Goal: Task Accomplishment & Management: Use online tool/utility

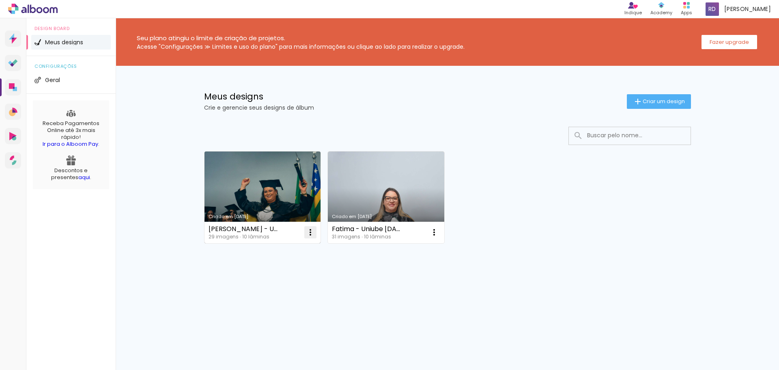
click at [304, 234] on paper-icon-button at bounding box center [310, 232] width 16 height 16
click at [272, 196] on link "Criado em [DATE]" at bounding box center [263, 197] width 116 height 92
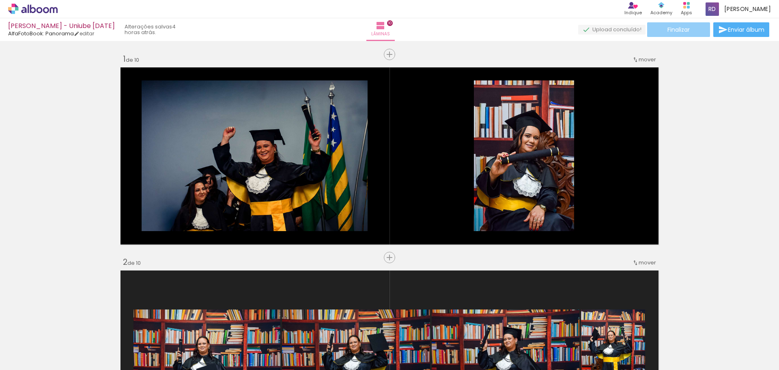
click at [690, 31] on paper-button "Finalizar" at bounding box center [678, 29] width 63 height 15
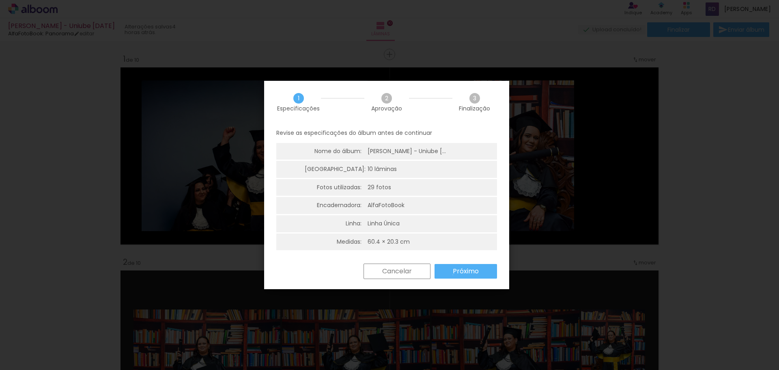
click at [0, 0] on slot "Próximo" at bounding box center [0, 0] width 0 height 0
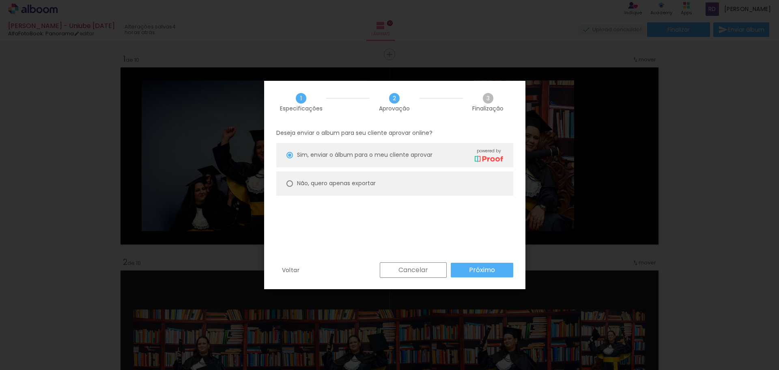
click at [0, 0] on slot "Não, quero apenas exportar" at bounding box center [0, 0] width 0 height 0
type paper-radio-button "on"
click at [0, 0] on slot "Próximo" at bounding box center [0, 0] width 0 height 0
type input "Alta, 300 DPI"
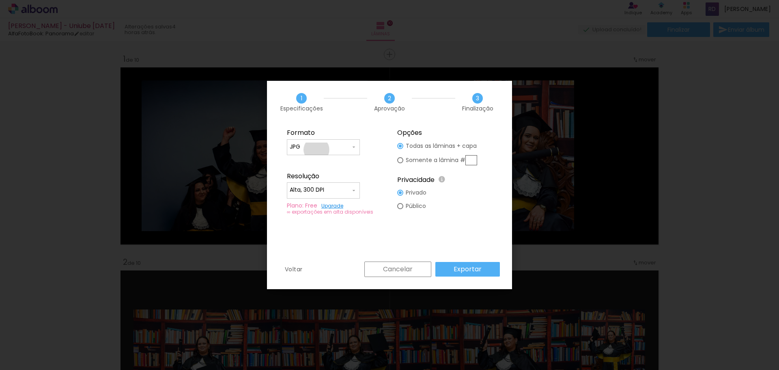
click at [317, 150] on input "JPG" at bounding box center [320, 147] width 61 height 8
click at [319, 147] on paper-item "JPG" at bounding box center [323, 146] width 73 height 16
click at [0, 0] on slot "Exportar" at bounding box center [0, 0] width 0 height 0
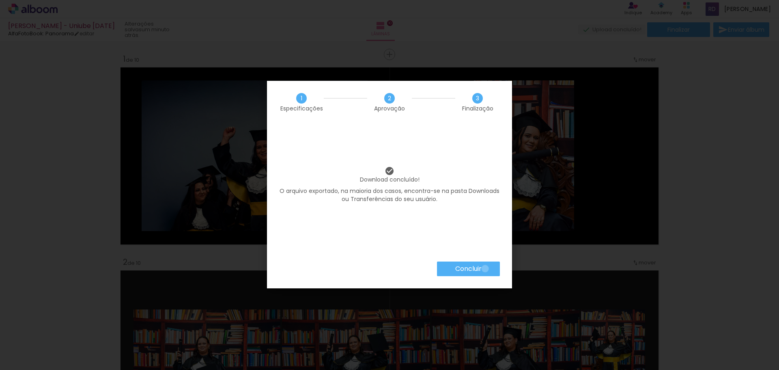
click at [485, 268] on paper-button "Concluir" at bounding box center [468, 268] width 63 height 15
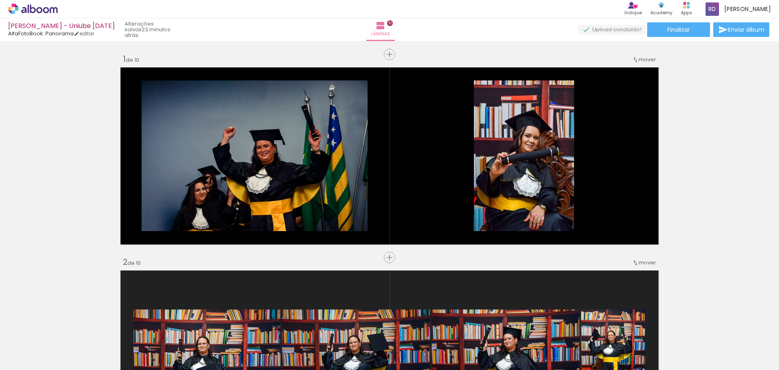
drag, startPoint x: 68, startPoint y: 327, endPoint x: 465, endPoint y: 47, distance: 485.4
click at [68, 327] on iron-icon at bounding box center [63, 326] width 9 height 9
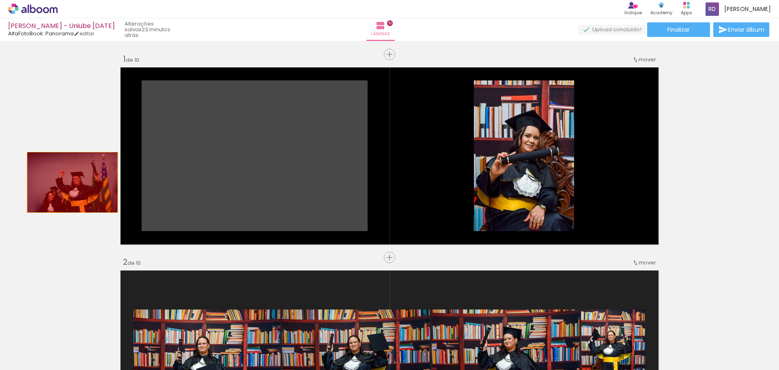
drag, startPoint x: 274, startPoint y: 172, endPoint x: 53, endPoint y: 182, distance: 221.4
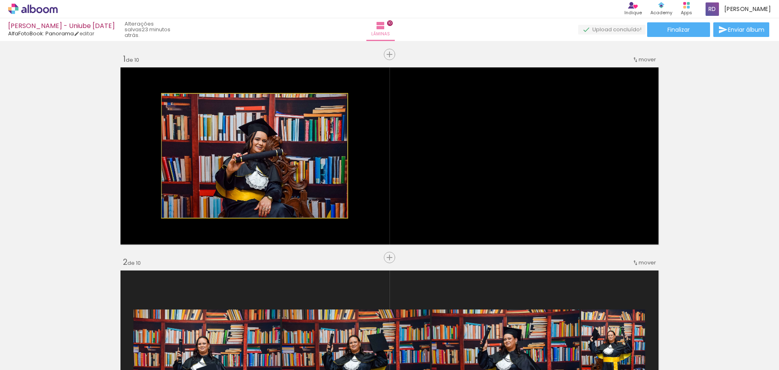
drag, startPoint x: 237, startPoint y: 160, endPoint x: 87, endPoint y: 177, distance: 151.1
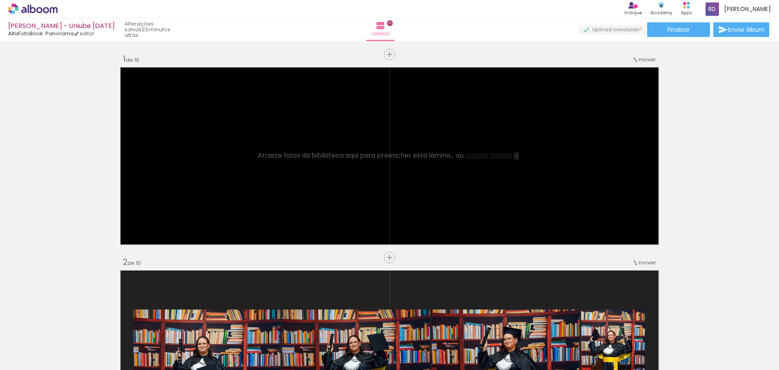
click at [19, 362] on span "Adicionar Fotos" at bounding box center [29, 358] width 24 height 9
click at [0, 0] on input "file" at bounding box center [0, 0] width 0 height 0
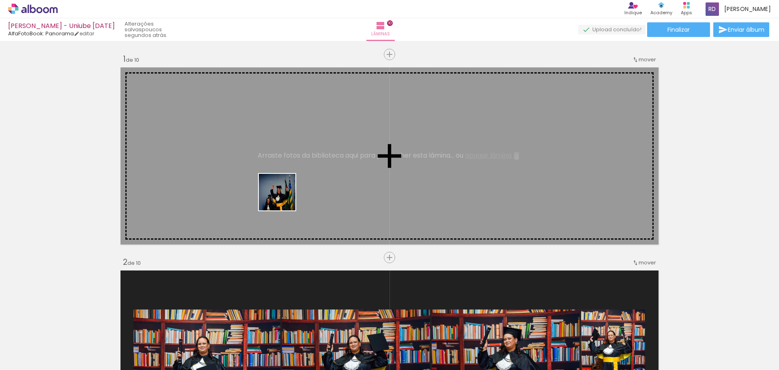
drag, startPoint x: 239, startPoint y: 350, endPoint x: 287, endPoint y: 170, distance: 186.4
click at [287, 170] on quentale-workspace at bounding box center [389, 185] width 779 height 370
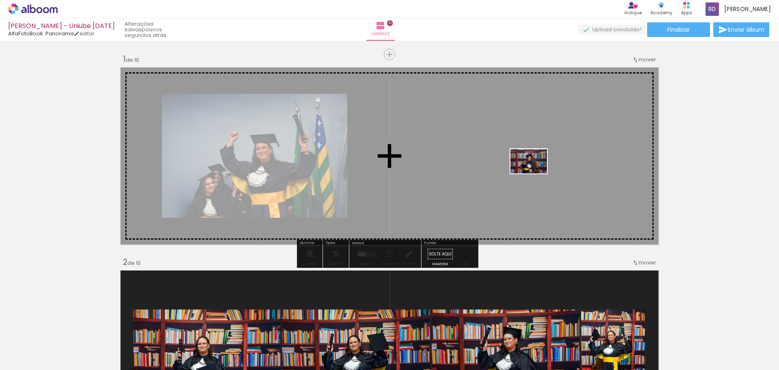
drag, startPoint x: 657, startPoint y: 348, endPoint x: 535, endPoint y: 173, distance: 213.0
click at [535, 173] on quentale-workspace at bounding box center [389, 185] width 779 height 370
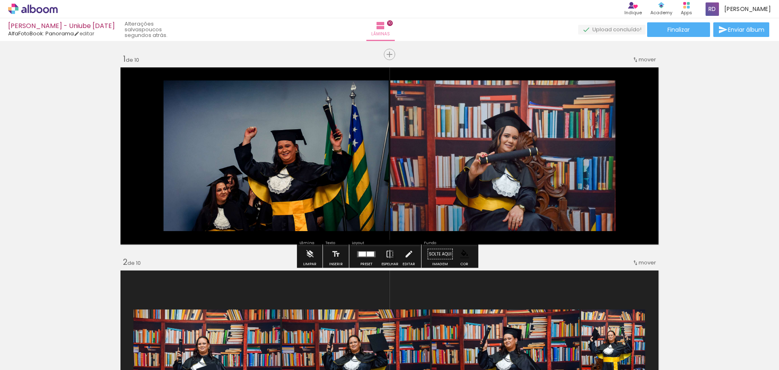
click at [368, 253] on div at bounding box center [370, 253] width 7 height 5
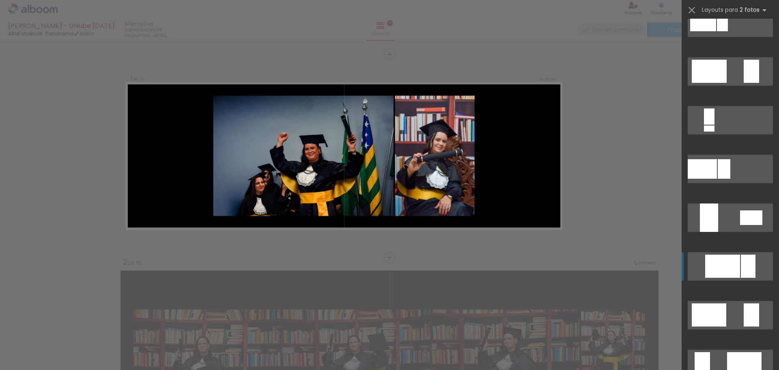
scroll to position [1502, 0]
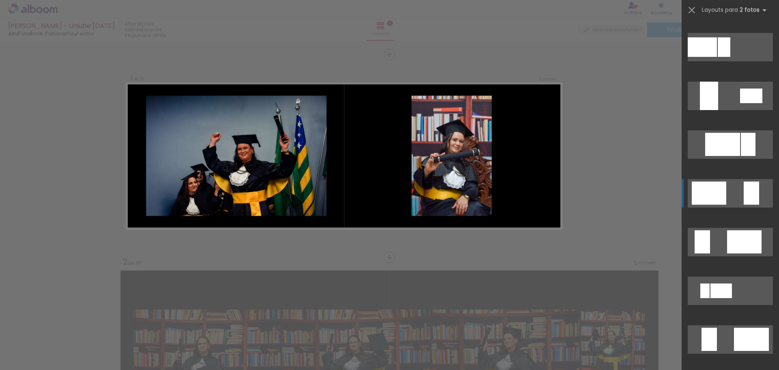
click at [744, 197] on div at bounding box center [751, 192] width 15 height 23
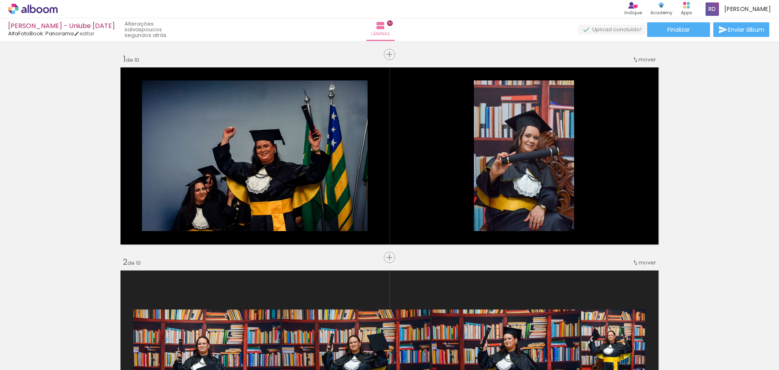
scroll to position [0, 1106]
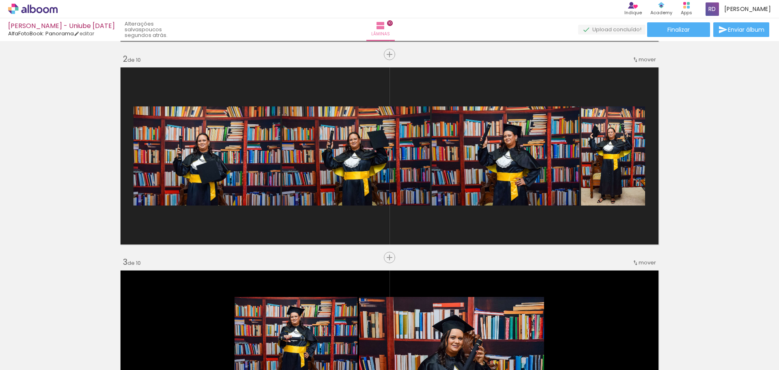
scroll to position [0, 1106]
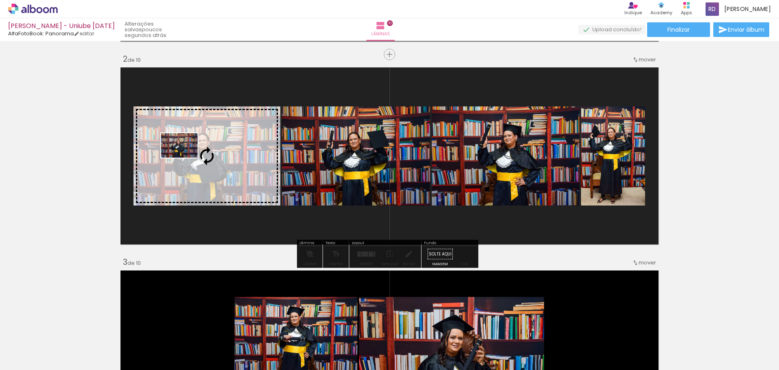
drag, startPoint x: 333, startPoint y: 344, endPoint x: 185, endPoint y: 157, distance: 238.1
click at [185, 157] on quentale-workspace at bounding box center [389, 185] width 779 height 370
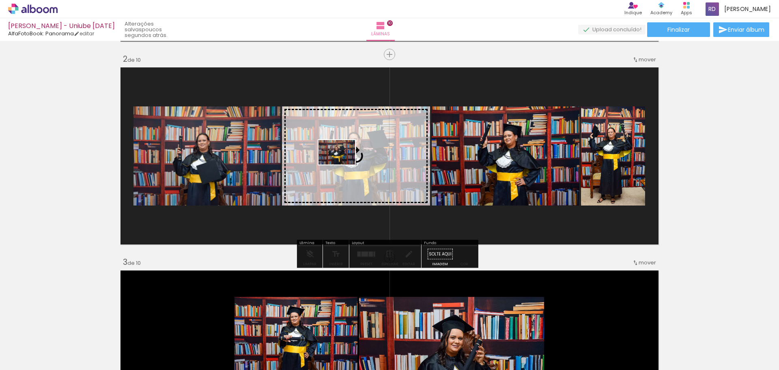
drag, startPoint x: 395, startPoint y: 342, endPoint x: 343, endPoint y: 164, distance: 184.9
click at [343, 164] on quentale-workspace at bounding box center [389, 185] width 779 height 370
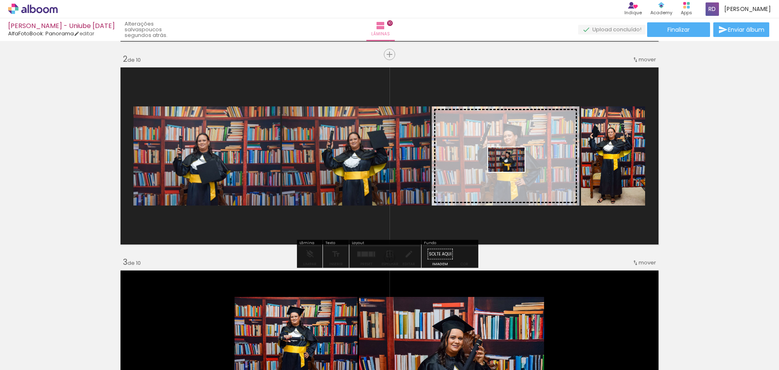
drag, startPoint x: 427, startPoint y: 350, endPoint x: 513, endPoint y: 172, distance: 197.8
click at [513, 172] on quentale-workspace at bounding box center [389, 185] width 779 height 370
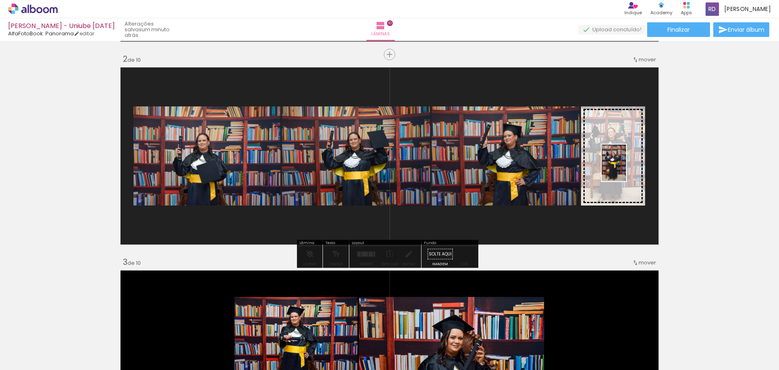
drag, startPoint x: 295, startPoint y: 351, endPoint x: 626, endPoint y: 169, distance: 377.4
click at [626, 169] on quentale-workspace at bounding box center [389, 185] width 779 height 370
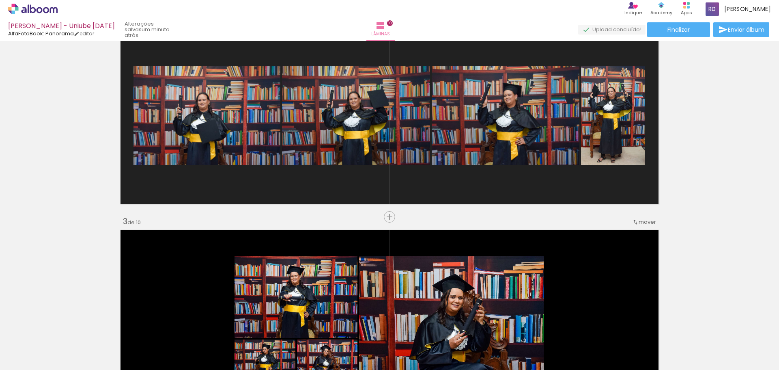
scroll to position [406, 0]
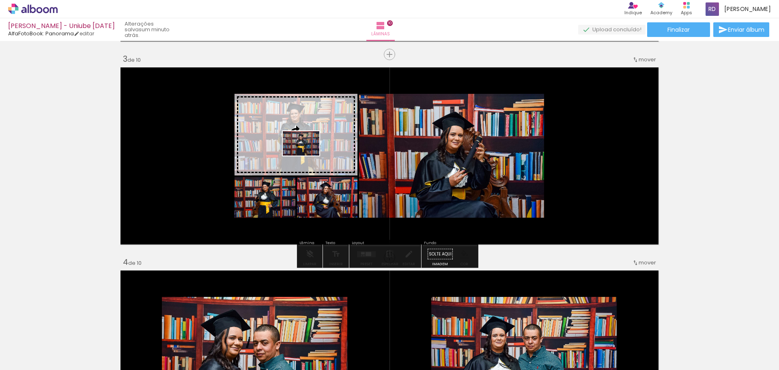
drag, startPoint x: 521, startPoint y: 345, endPoint x: 307, endPoint y: 155, distance: 285.5
click at [307, 155] on quentale-workspace at bounding box center [389, 185] width 779 height 370
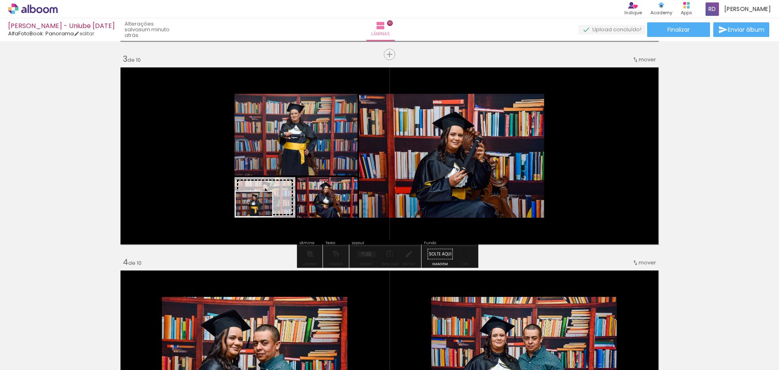
drag, startPoint x: 483, startPoint y: 353, endPoint x: 260, endPoint y: 216, distance: 262.0
click at [260, 216] on quentale-workspace at bounding box center [389, 185] width 779 height 370
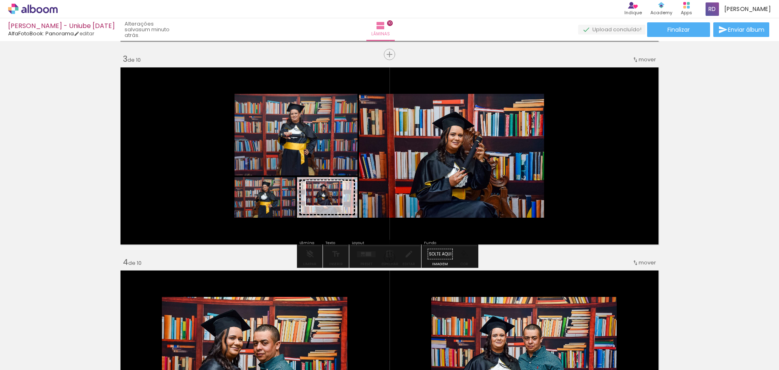
drag, startPoint x: 575, startPoint y: 347, endPoint x: 330, endPoint y: 205, distance: 282.9
click at [330, 205] on quentale-workspace at bounding box center [389, 185] width 779 height 370
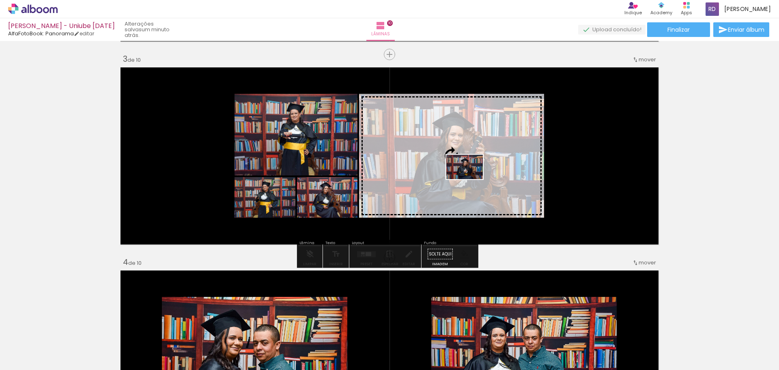
drag, startPoint x: 612, startPoint y: 347, endPoint x: 471, endPoint y: 179, distance: 218.9
click at [471, 179] on quentale-workspace at bounding box center [389, 185] width 779 height 370
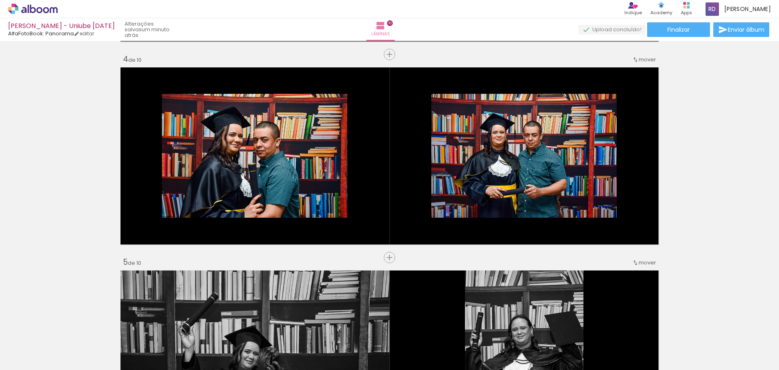
scroll to position [0, 1290]
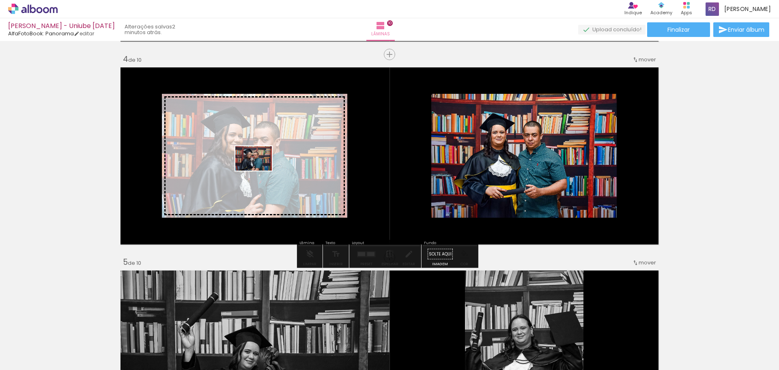
drag, startPoint x: 567, startPoint y: 352, endPoint x: 260, endPoint y: 170, distance: 357.1
click at [260, 170] on quentale-workspace at bounding box center [389, 185] width 779 height 370
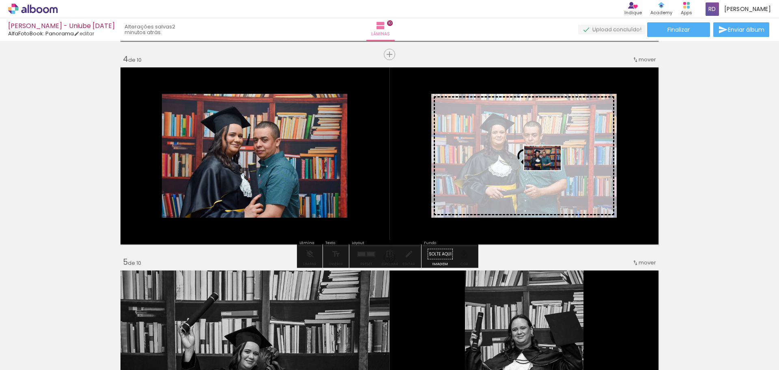
drag, startPoint x: 615, startPoint y: 347, endPoint x: 549, endPoint y: 170, distance: 188.9
click at [549, 170] on quentale-workspace at bounding box center [389, 185] width 779 height 370
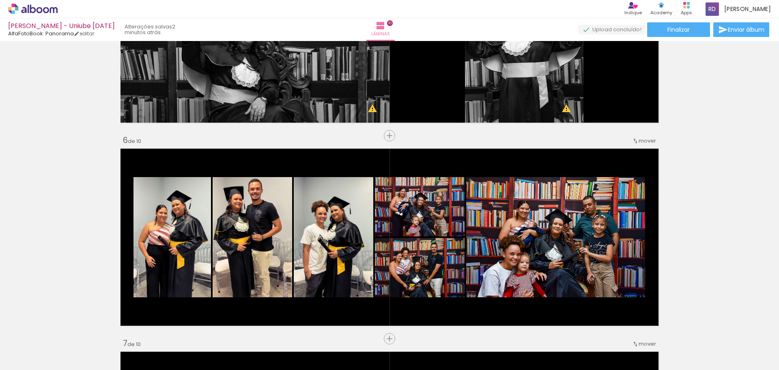
scroll to position [974, 0]
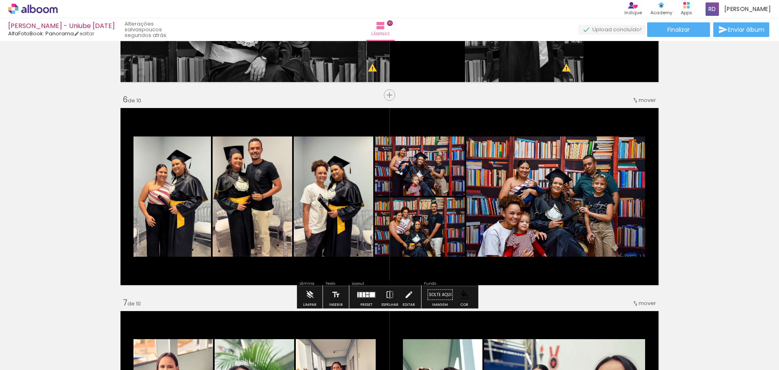
scroll to position [0, 1290]
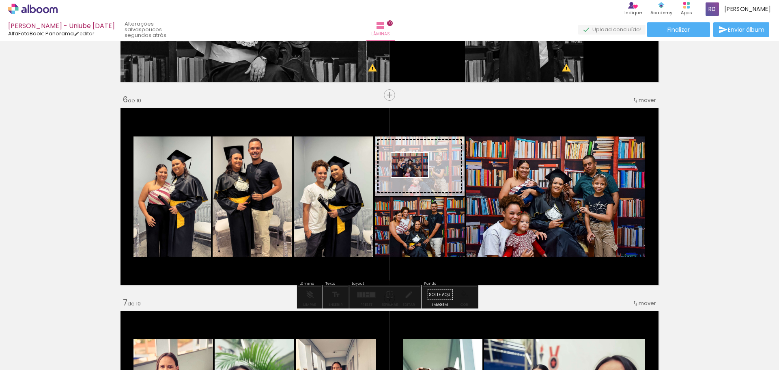
drag, startPoint x: 665, startPoint y: 338, endPoint x: 416, endPoint y: 177, distance: 296.2
click at [416, 177] on quentale-workspace at bounding box center [389, 185] width 779 height 370
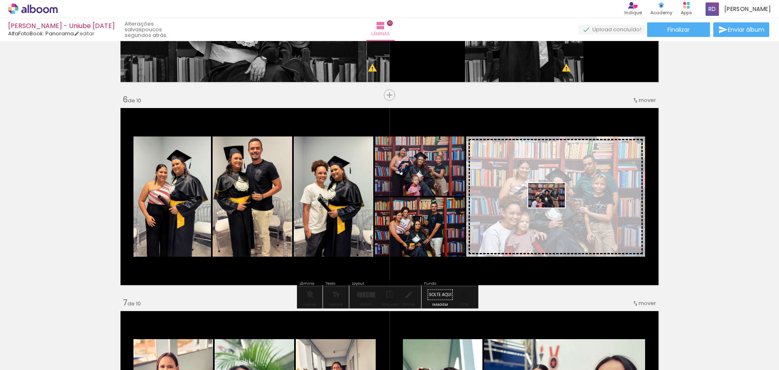
drag, startPoint x: 713, startPoint y: 351, endPoint x: 553, endPoint y: 207, distance: 214.7
click at [553, 207] on quentale-workspace at bounding box center [389, 185] width 779 height 370
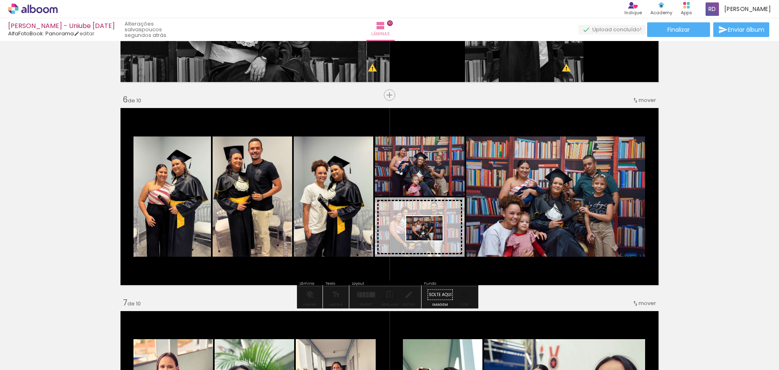
drag, startPoint x: 756, startPoint y: 347, endPoint x: 430, endPoint y: 241, distance: 342.8
click at [430, 241] on quentale-workspace at bounding box center [389, 185] width 779 height 370
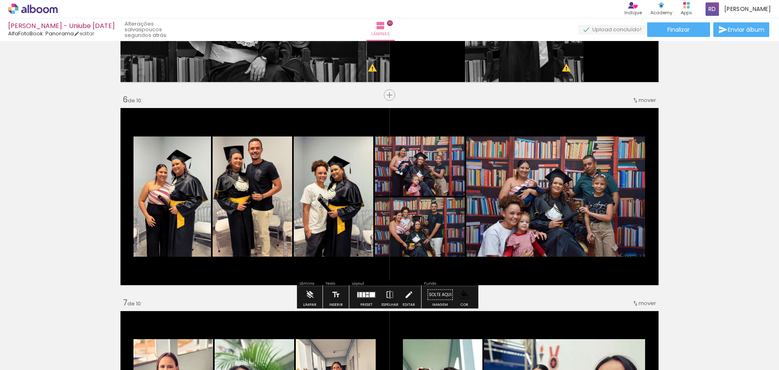
click at [695, 188] on div "Inserir lâmina 1 de 10 Inserir lâmina 2 de 10 Inserir lâmina 3 de 10 Inserir lâ…" at bounding box center [389, 186] width 779 height 2233
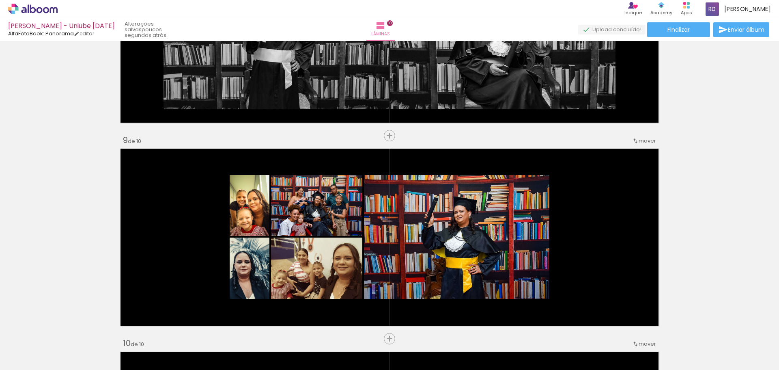
scroll to position [1623, 0]
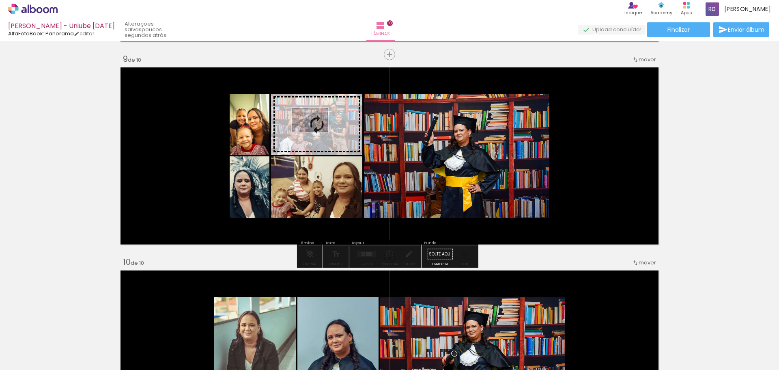
drag, startPoint x: 708, startPoint y: 347, endPoint x: 316, endPoint y: 132, distance: 446.4
click at [316, 132] on quentale-workspace at bounding box center [389, 185] width 779 height 370
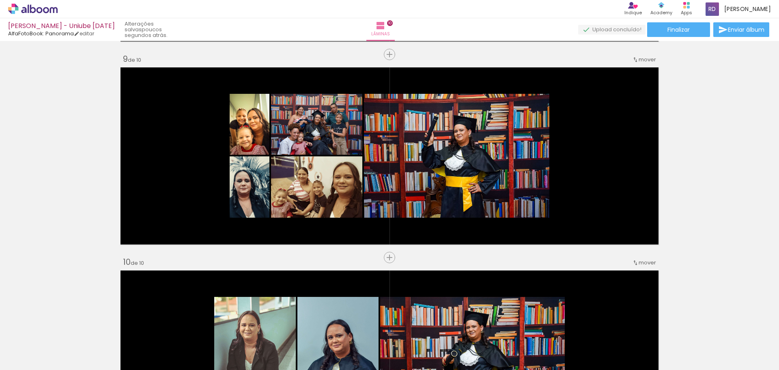
scroll to position [0, 1135]
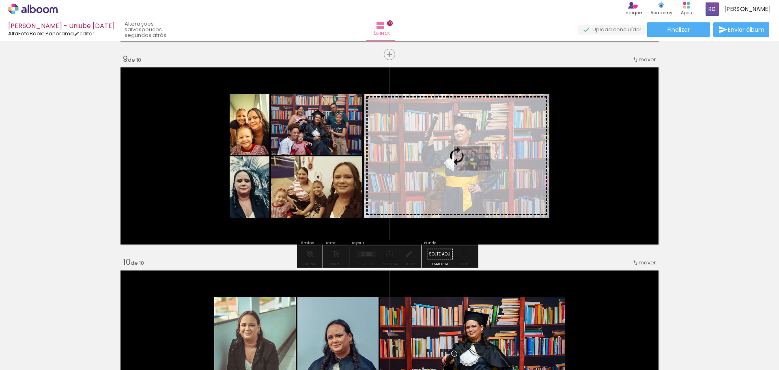
drag, startPoint x: 410, startPoint y: 349, endPoint x: 478, endPoint y: 170, distance: 191.7
click at [478, 170] on quentale-workspace at bounding box center [389, 185] width 779 height 370
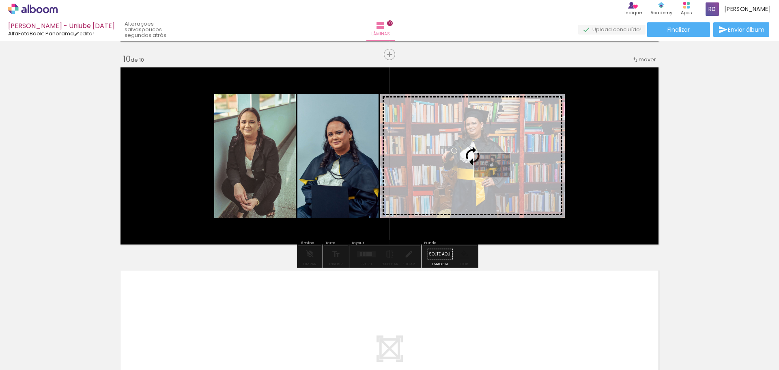
drag, startPoint x: 455, startPoint y: 351, endPoint x: 498, endPoint y: 177, distance: 178.6
click at [498, 177] on quentale-workspace at bounding box center [389, 185] width 779 height 370
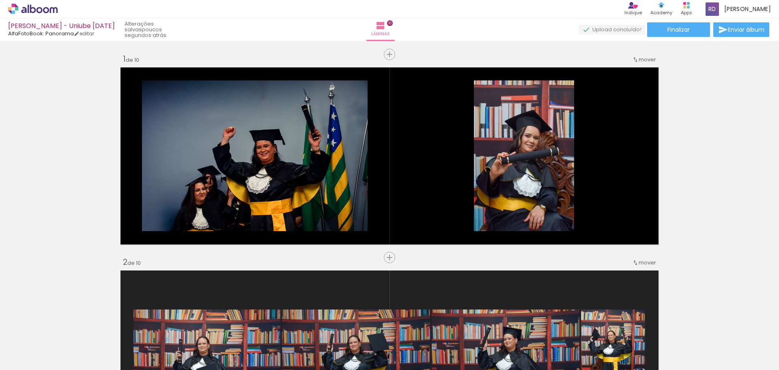
scroll to position [0, 1290]
click at [24, 357] on span "Adicionar Fotos" at bounding box center [29, 358] width 24 height 9
click at [0, 0] on input "file" at bounding box center [0, 0] width 0 height 0
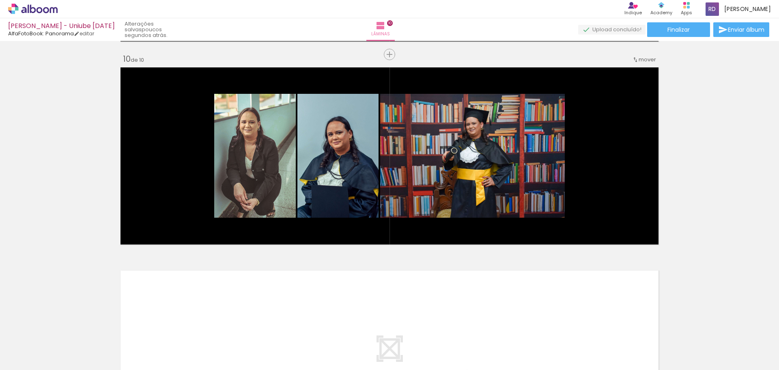
scroll to position [1948, 0]
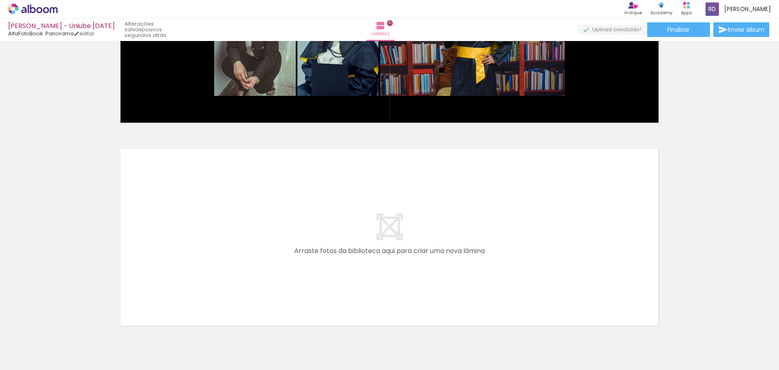
click at [28, 360] on span "Adicionar Fotos" at bounding box center [29, 358] width 24 height 9
click at [0, 0] on input "file" at bounding box center [0, 0] width 0 height 0
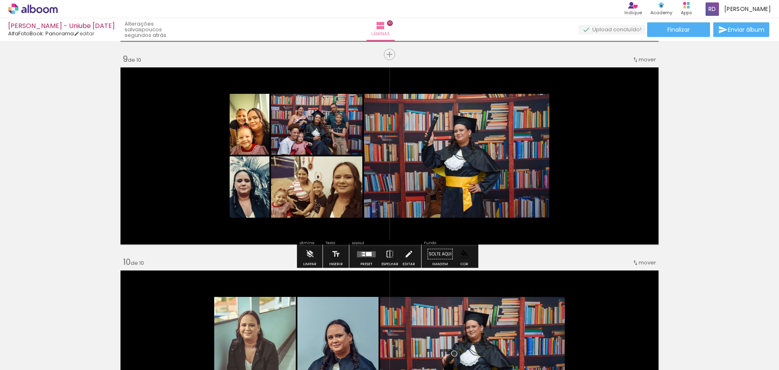
scroll to position [1542, 0]
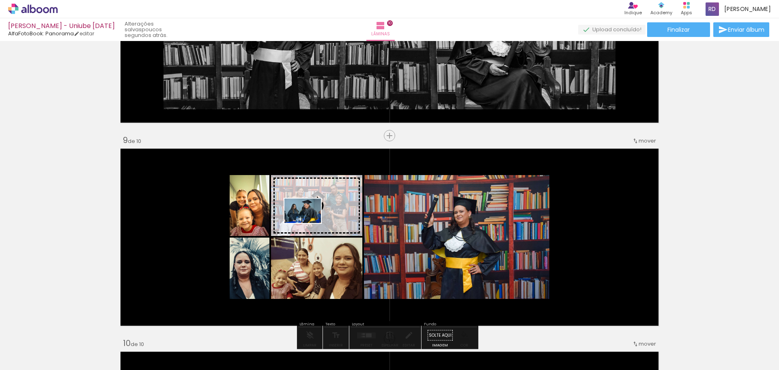
drag, startPoint x: 753, startPoint y: 343, endPoint x: 309, endPoint y: 223, distance: 459.9
click at [309, 223] on quentale-workspace at bounding box center [389, 185] width 779 height 370
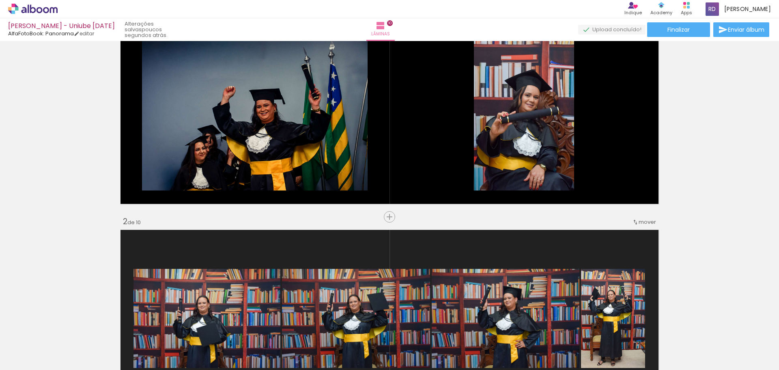
scroll to position [0, 0]
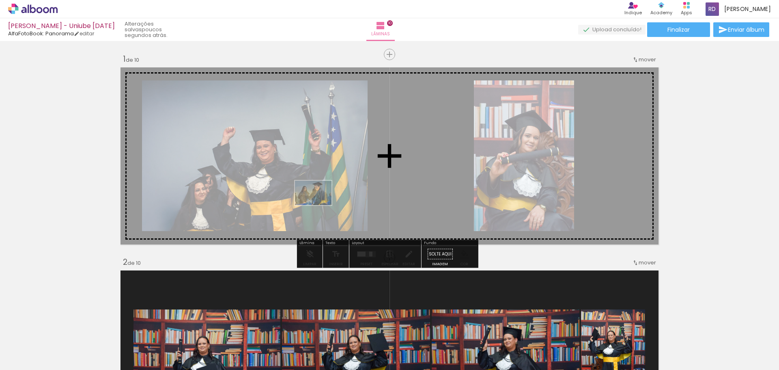
drag, startPoint x: 766, startPoint y: 348, endPoint x: 319, endPoint y: 205, distance: 469.2
click at [319, 205] on quentale-workspace at bounding box center [389, 185] width 779 height 370
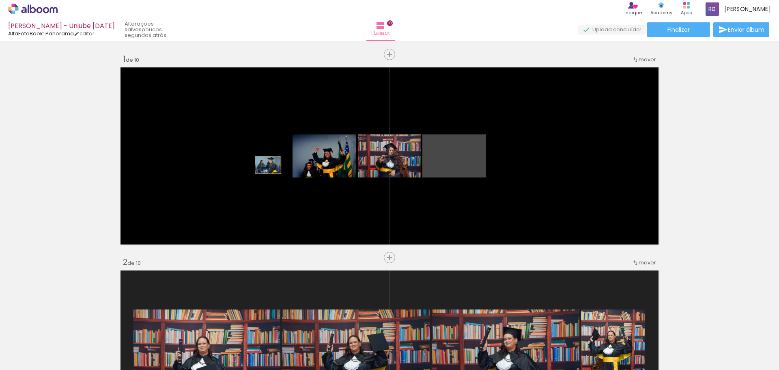
drag, startPoint x: 456, startPoint y: 170, endPoint x: 265, endPoint y: 165, distance: 191.2
click at [265, 165] on quentale-layouter at bounding box center [390, 156] width 544 height 183
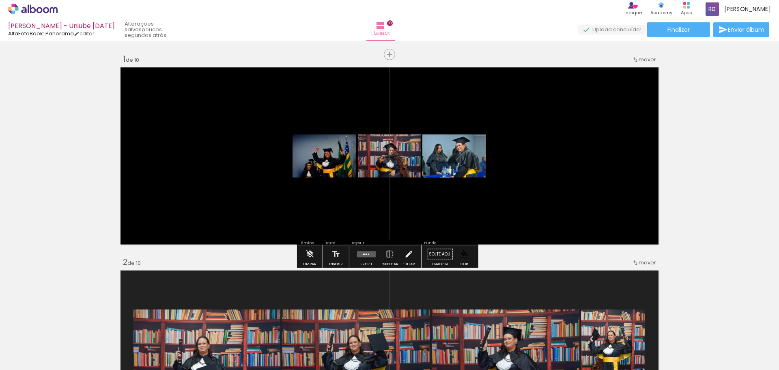
click at [360, 259] on div at bounding box center [367, 254] width 22 height 16
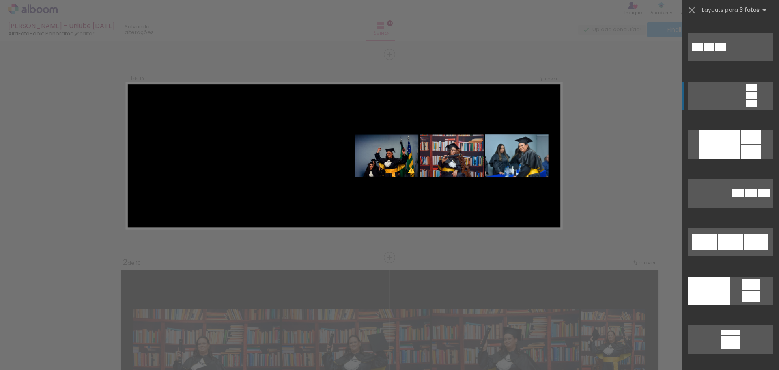
scroll to position [1299, 0]
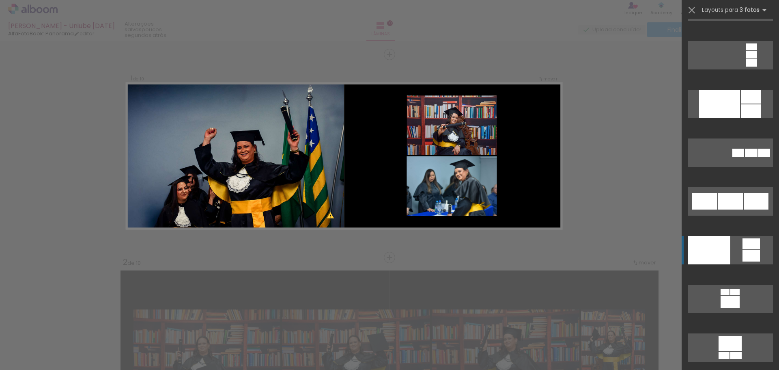
click at [750, 246] on div at bounding box center [751, 243] width 17 height 11
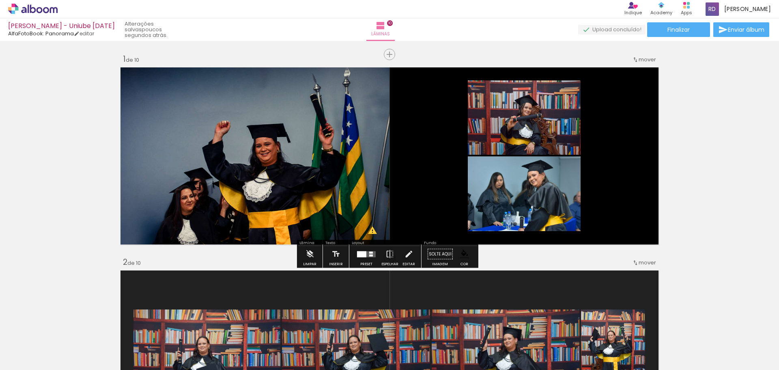
click at [371, 252] on div at bounding box center [371, 252] width 4 height 2
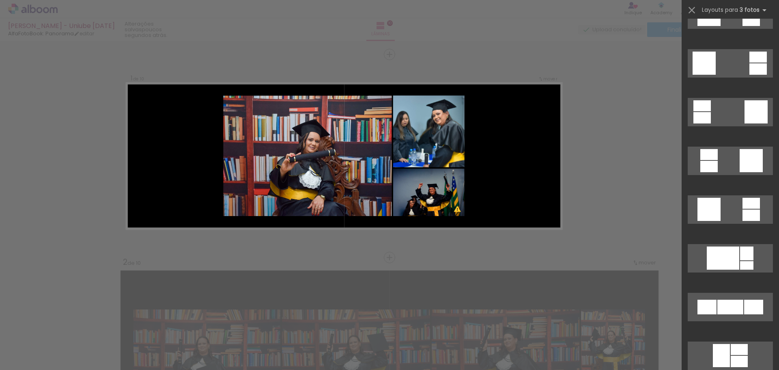
scroll to position [2159, 0]
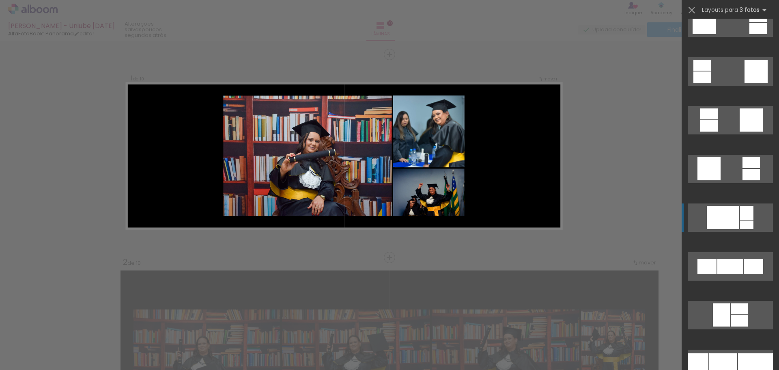
click at [735, 220] on div at bounding box center [723, 217] width 32 height 23
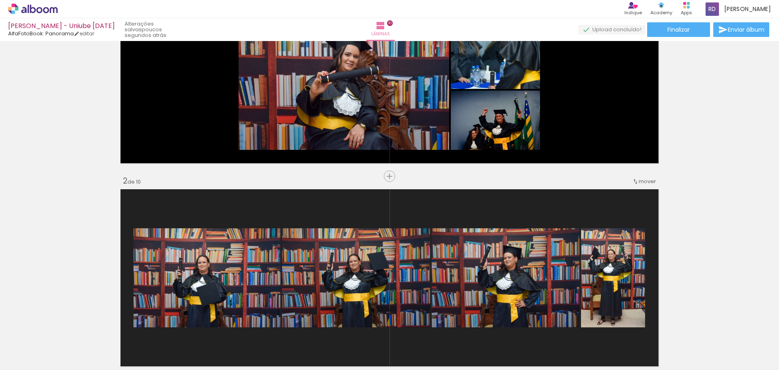
scroll to position [0, 0]
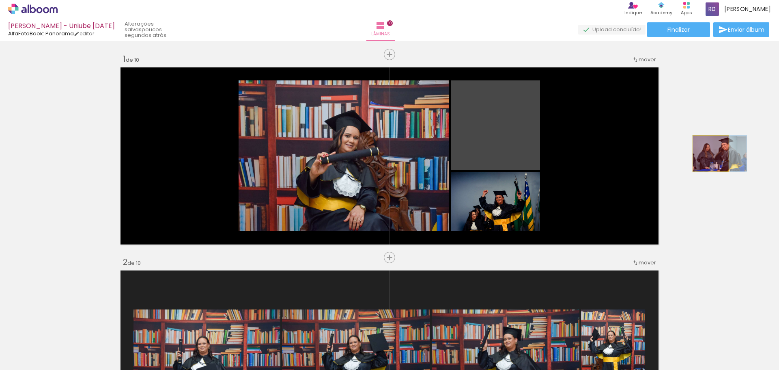
drag, startPoint x: 497, startPoint y: 133, endPoint x: 708, endPoint y: 153, distance: 211.6
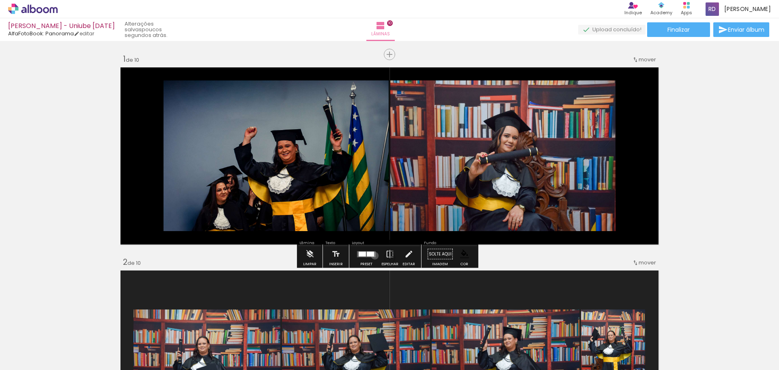
click at [373, 255] on quentale-layouter at bounding box center [366, 254] width 19 height 6
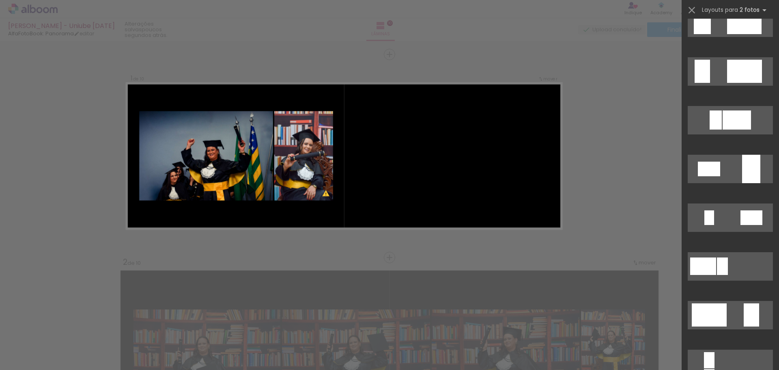
scroll to position [1177, 0]
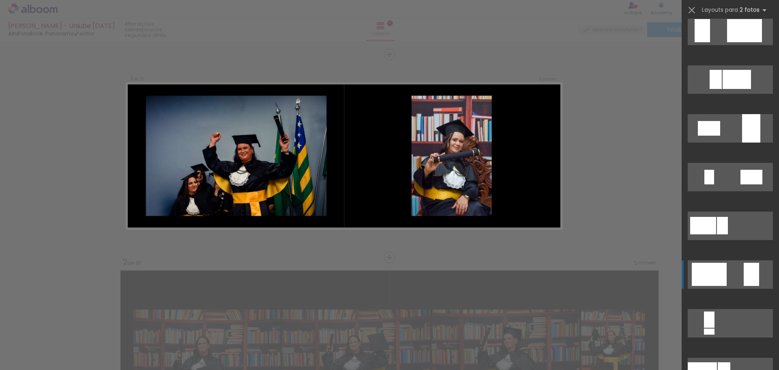
click at [735, 276] on quentale-layouter at bounding box center [730, 274] width 85 height 28
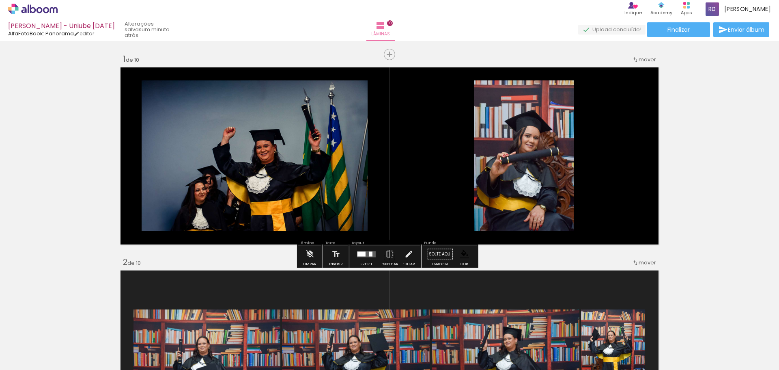
click at [694, 30] on paper-button "Finalizar" at bounding box center [678, 29] width 63 height 15
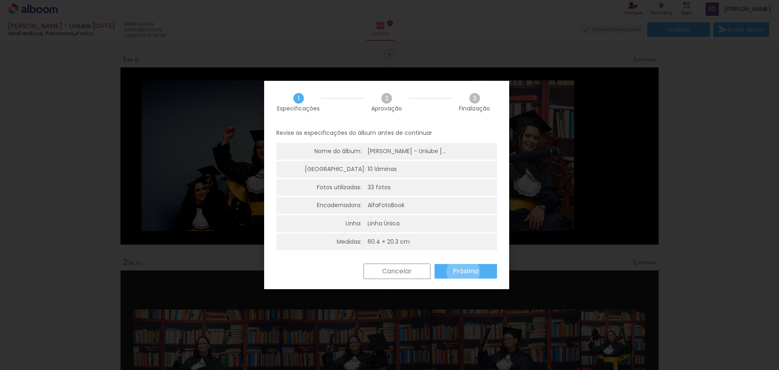
click at [0, 0] on slot "Próximo" at bounding box center [0, 0] width 0 height 0
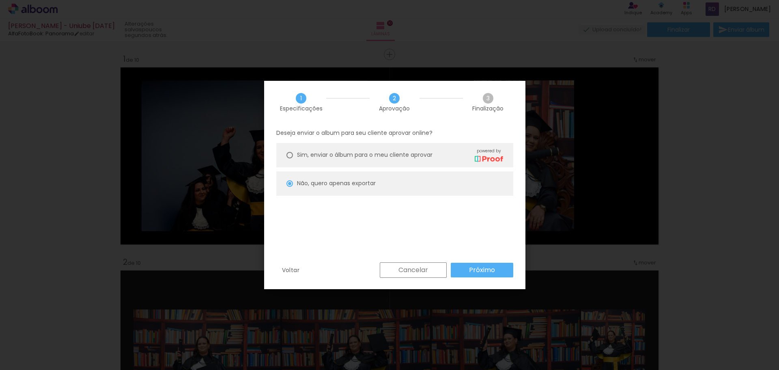
click at [0, 0] on slot "Próximo" at bounding box center [0, 0] width 0 height 0
type input "Alta, 300 DPI"
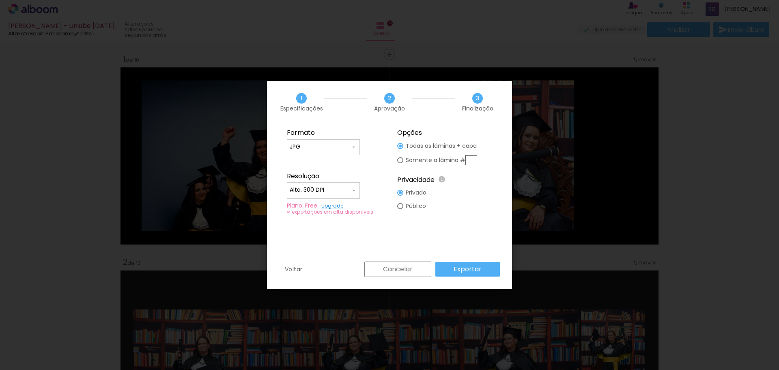
click at [0, 0] on slot "Exportar" at bounding box center [0, 0] width 0 height 0
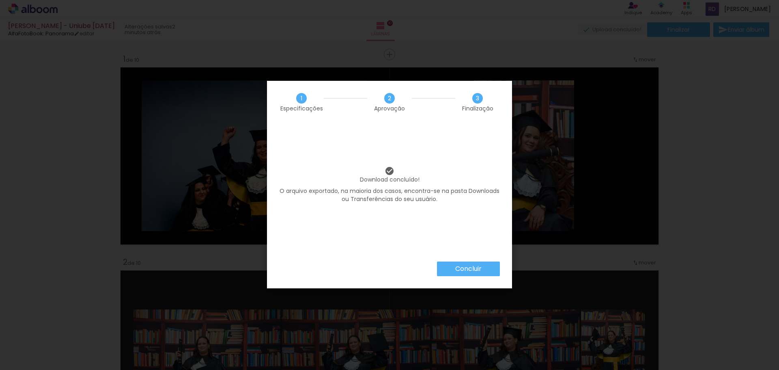
scroll to position [0, 1335]
click at [0, 0] on slot "Concluir" at bounding box center [0, 0] width 0 height 0
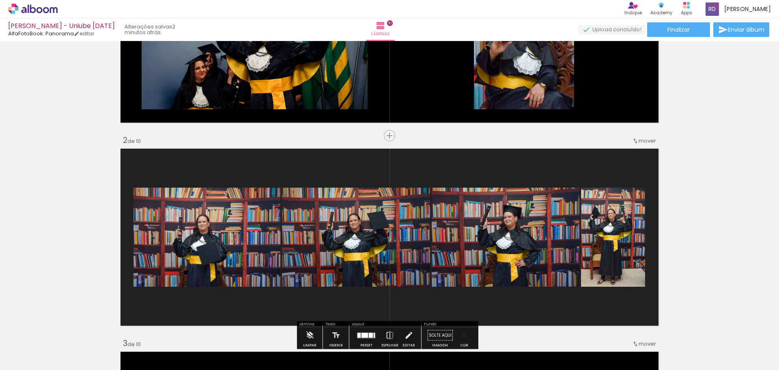
scroll to position [244, 0]
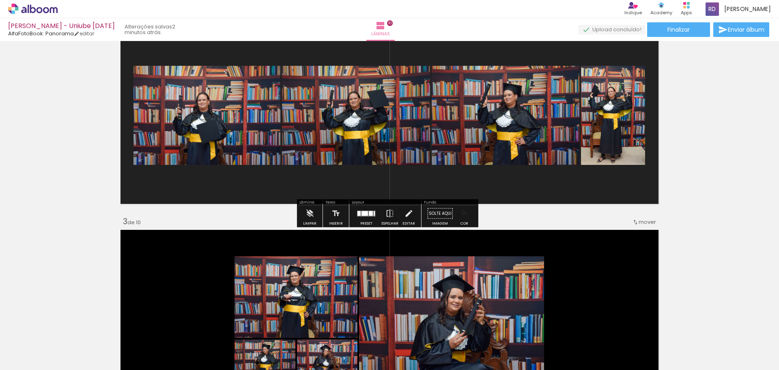
click at [461, 215] on iron-icon "color picker" at bounding box center [464, 213] width 9 height 9
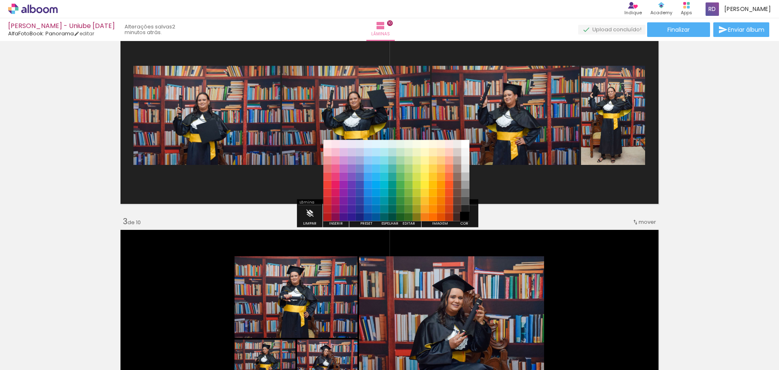
click at [465, 218] on paper-item "#000000" at bounding box center [465, 217] width 8 height 8
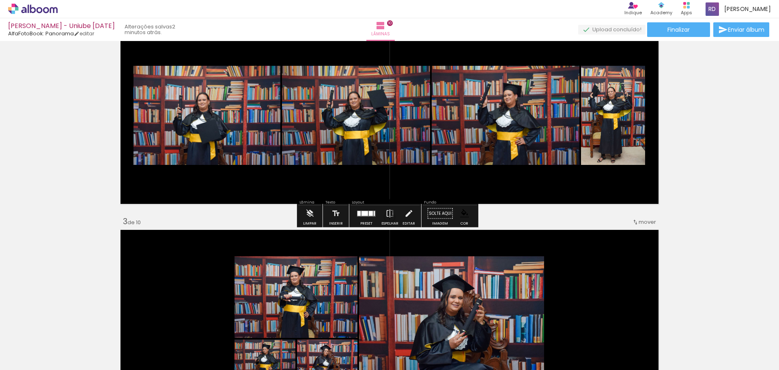
click at [694, 31] on paper-button "Finalizar" at bounding box center [678, 29] width 63 height 15
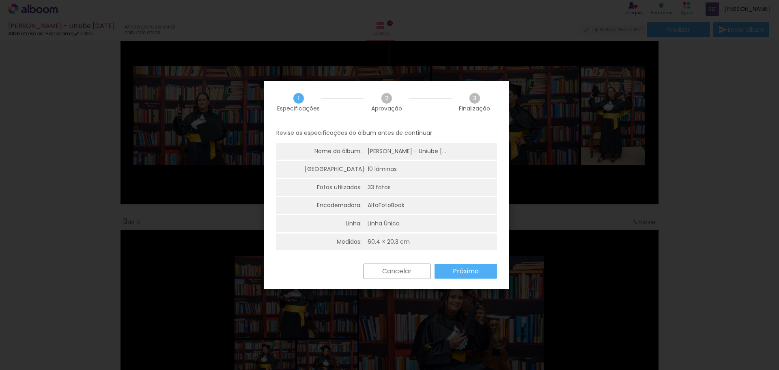
click at [0, 0] on slot "Próximo" at bounding box center [0, 0] width 0 height 0
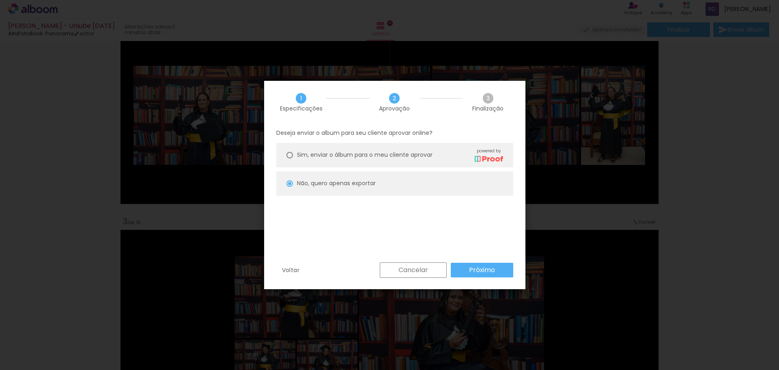
click at [0, 0] on slot "Próximo" at bounding box center [0, 0] width 0 height 0
type input "Alta, 300 DPI"
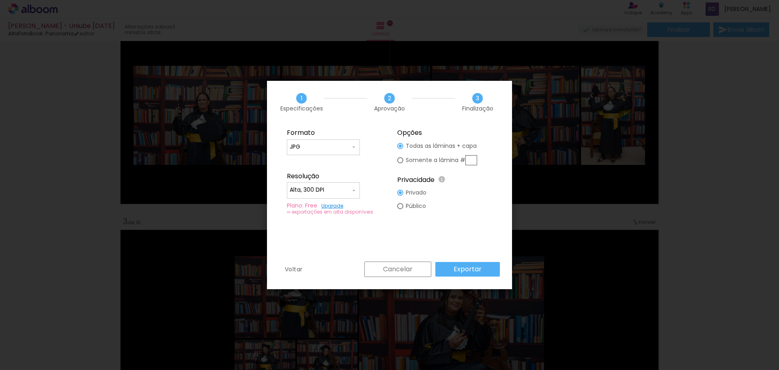
click at [408, 155] on div "Somente a lâmina #" at bounding box center [441, 160] width 71 height 10
type paper-radio-button "on"
click at [476, 159] on input "text" at bounding box center [471, 160] width 12 height 10
type input "2"
click at [0, 0] on slot "Exportar" at bounding box center [0, 0] width 0 height 0
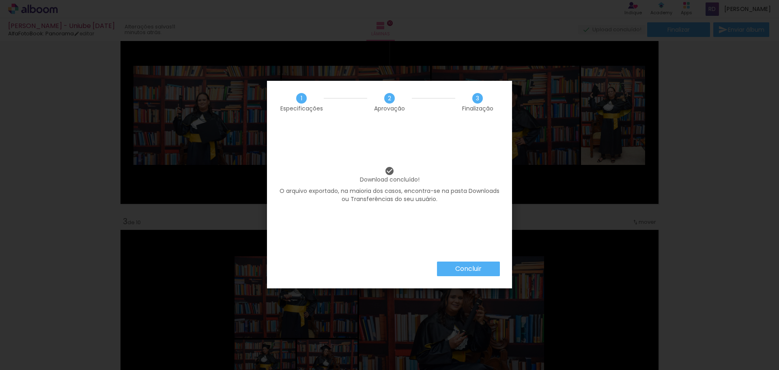
scroll to position [0, 1335]
click at [0, 0] on slot "Concluir" at bounding box center [0, 0] width 0 height 0
